Goal: Task Accomplishment & Management: Manage account settings

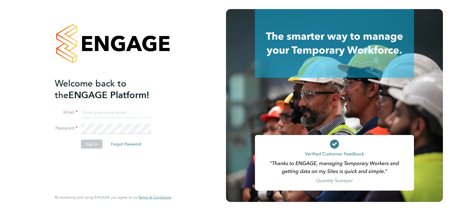
type input "andrea.battman@brightonandhovealbion.com"
click at [94, 143] on button "Sign In" at bounding box center [92, 144] width 22 height 9
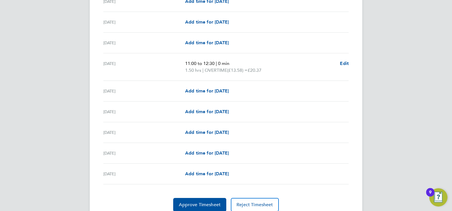
scroll to position [676, 0]
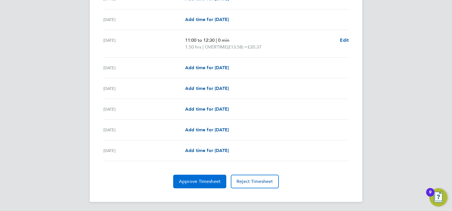
click at [198, 180] on span "Approve Timesheet" at bounding box center [200, 182] width 42 height 6
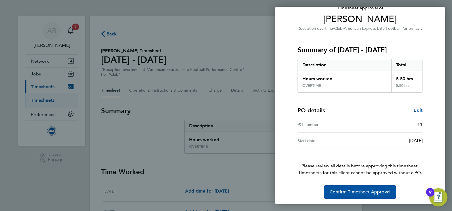
scroll to position [45, 0]
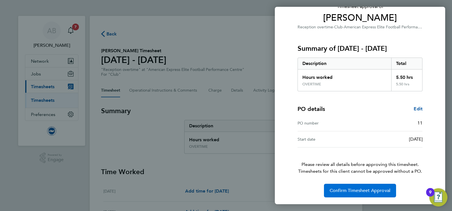
click at [349, 194] on button "Confirm Timesheet Approval" at bounding box center [360, 191] width 72 height 14
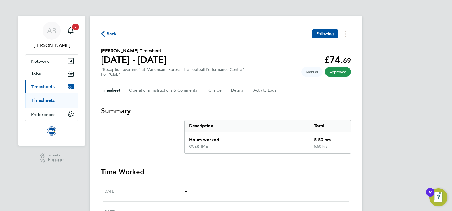
click at [42, 100] on link "Timesheets" at bounding box center [43, 100] width 24 height 5
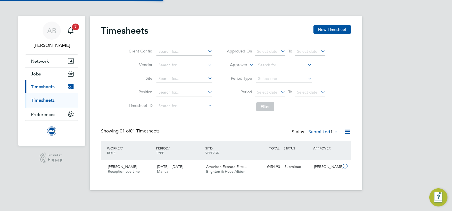
scroll to position [14, 49]
click at [224, 168] on span "American Express Elite…" at bounding box center [226, 167] width 41 height 5
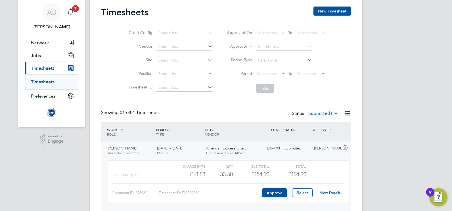
scroll to position [41, 0]
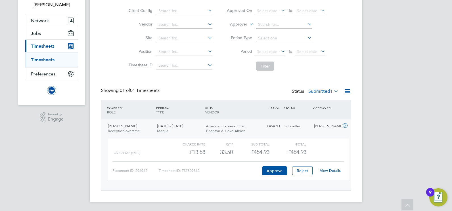
click at [327, 171] on link "View Details" at bounding box center [330, 170] width 21 height 5
click at [330, 170] on link "View Details" at bounding box center [330, 170] width 21 height 5
click at [51, 61] on link "Timesheets" at bounding box center [43, 59] width 24 height 5
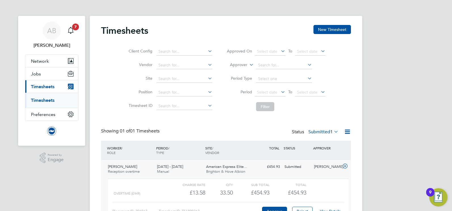
click at [327, 130] on label "Submitted 1" at bounding box center [324, 132] width 30 height 6
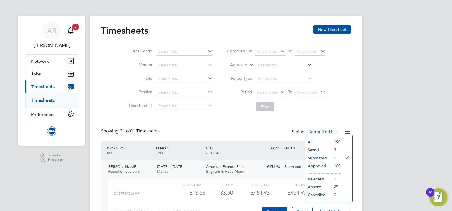
click at [319, 159] on li "Submitted" at bounding box center [318, 158] width 26 height 8
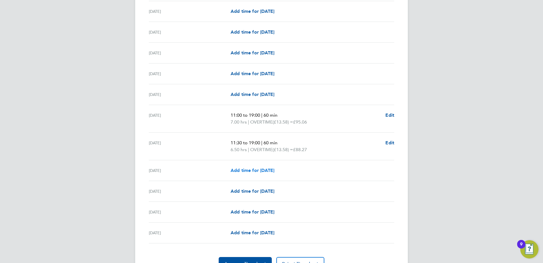
scroll to position [653, 0]
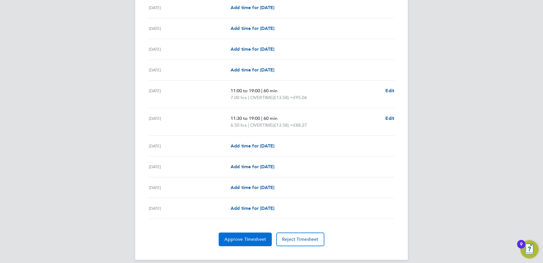
click at [241, 211] on span "Approve Timesheet" at bounding box center [245, 239] width 42 height 6
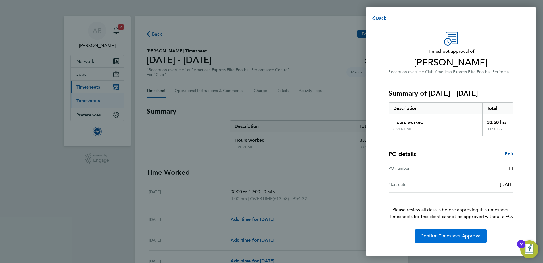
click at [428, 211] on span "Confirm Timesheet Approval" at bounding box center [451, 236] width 61 height 6
